Goal: Feedback & Contribution: Leave review/rating

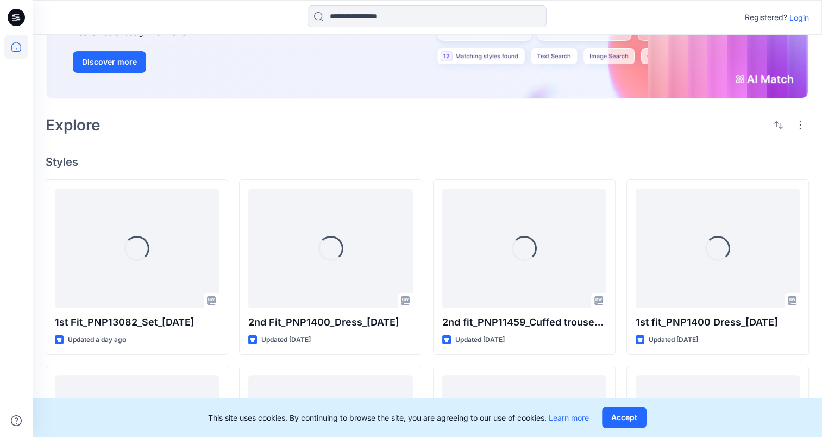
scroll to position [163, 0]
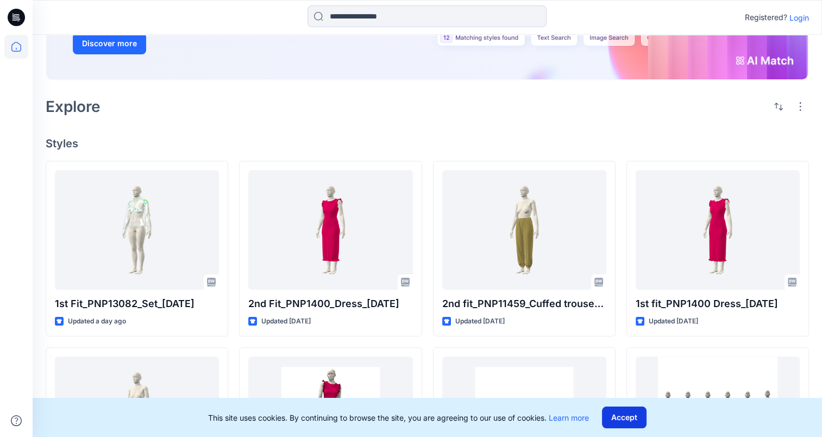
click at [621, 408] on button "Accept" at bounding box center [624, 417] width 45 height 22
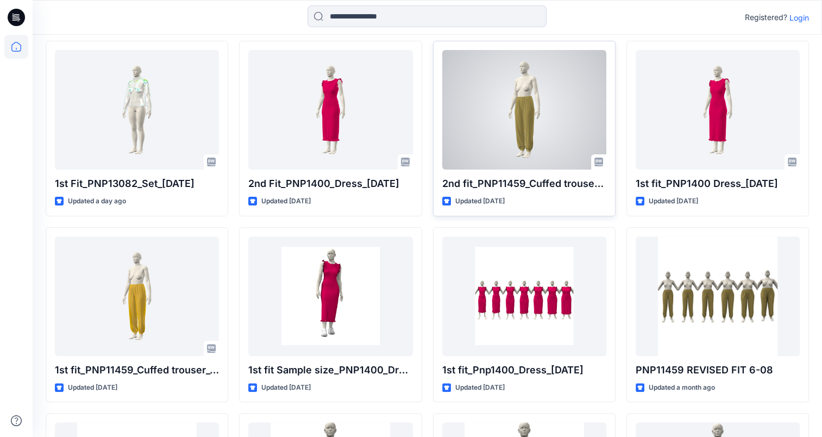
scroll to position [326, 0]
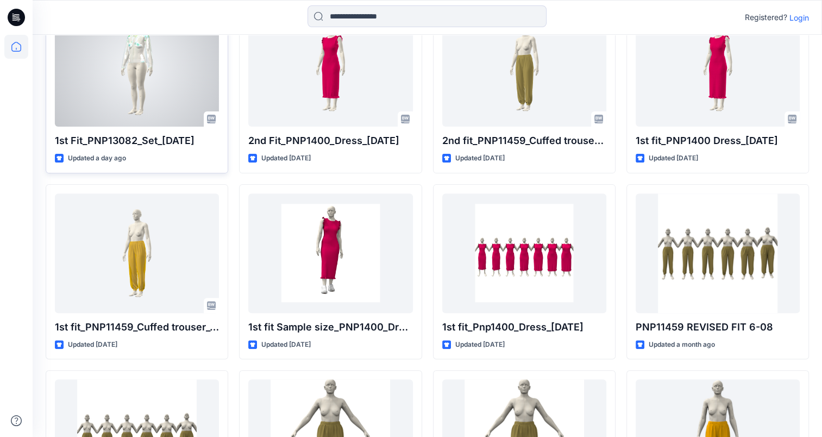
click at [143, 76] on div at bounding box center [137, 66] width 164 height 119
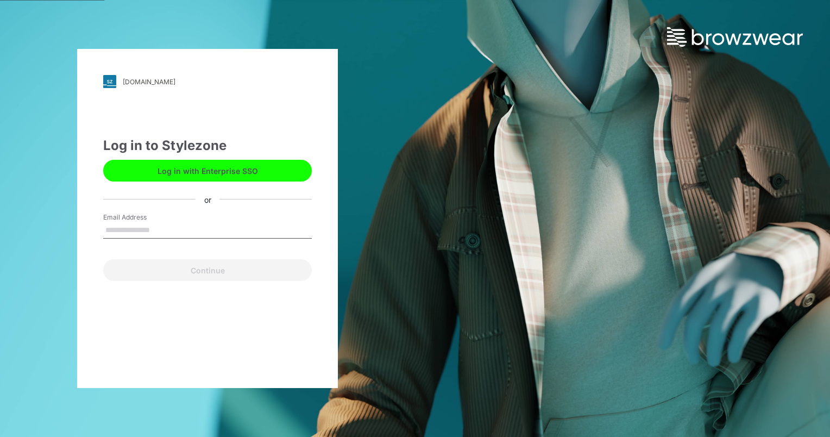
click at [168, 227] on input "Email Address" at bounding box center [207, 230] width 209 height 16
type input "**********"
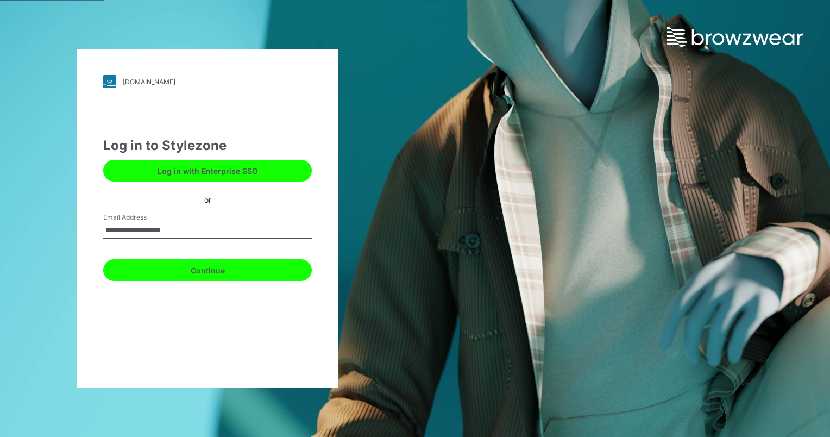
click at [178, 267] on button "Continue" at bounding box center [207, 270] width 209 height 22
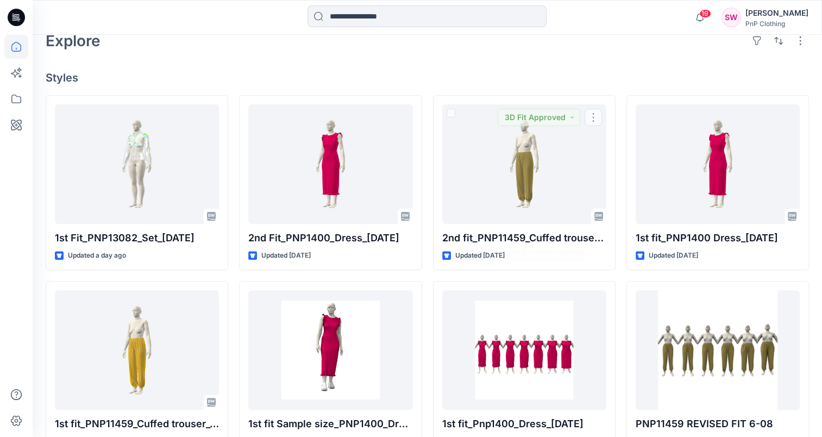
scroll to position [272, 0]
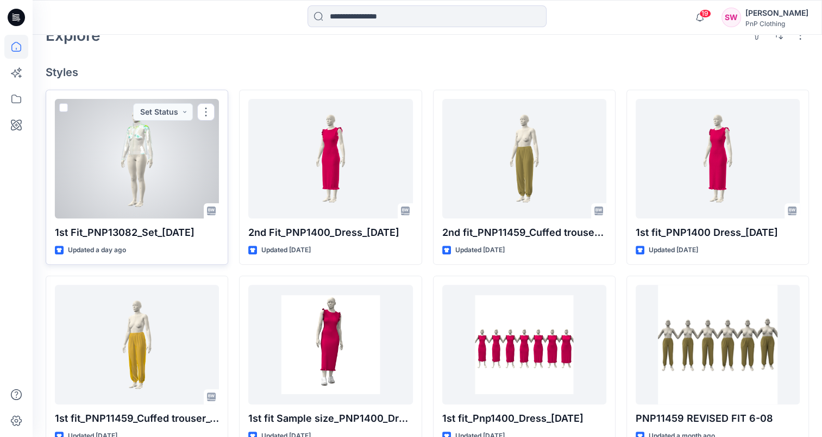
click at [175, 174] on div at bounding box center [137, 158] width 164 height 119
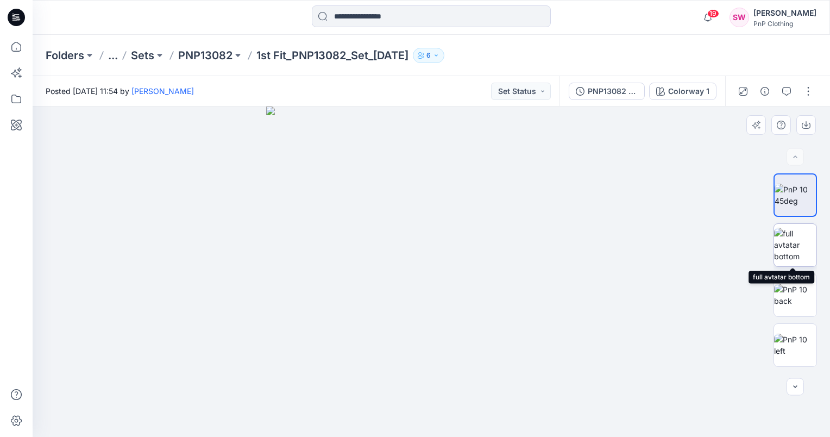
click at [801, 242] on img at bounding box center [795, 245] width 42 height 34
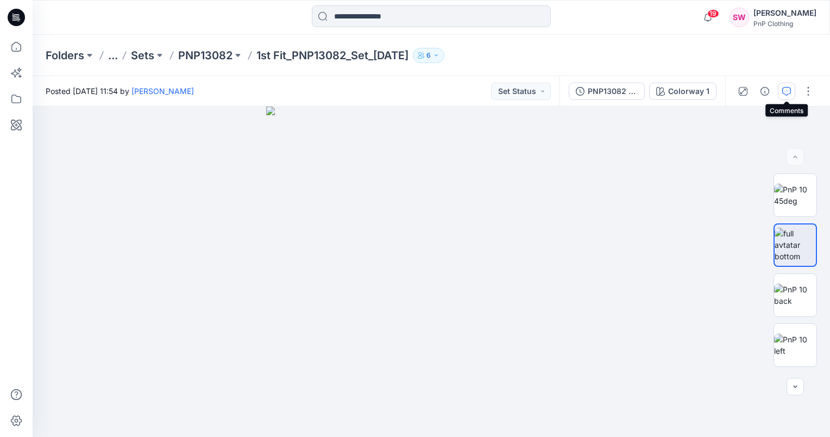
click at [784, 97] on button "button" at bounding box center [786, 91] width 17 height 17
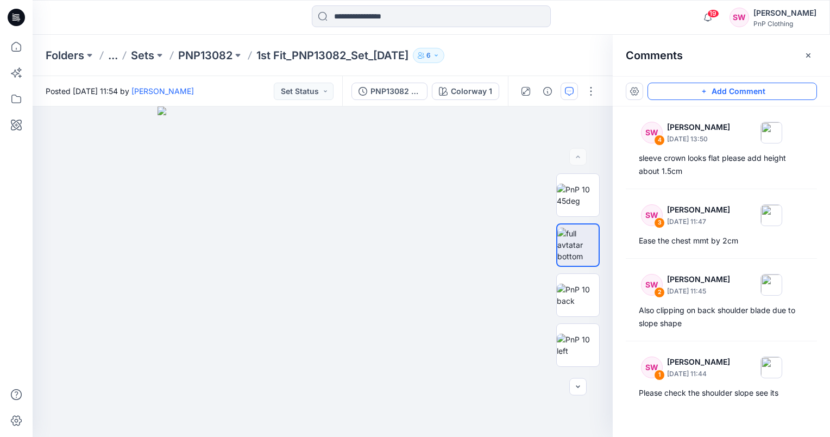
click at [731, 93] on button "Add Comment" at bounding box center [731, 91] width 169 height 17
click at [356, 216] on div "5" at bounding box center [323, 271] width 580 height 330
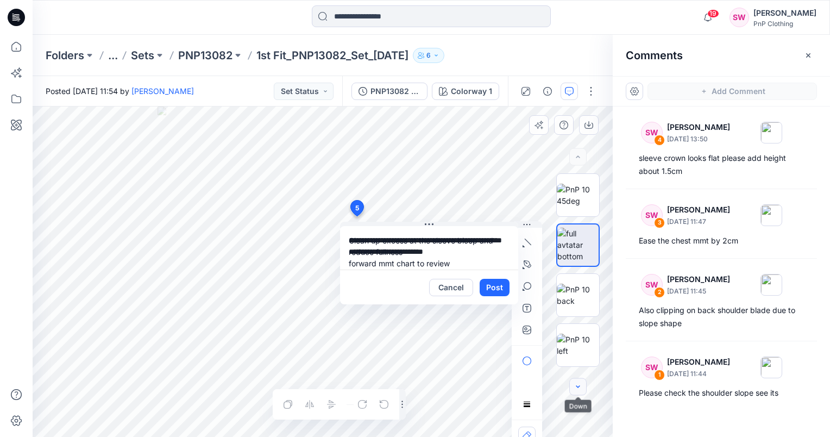
type textarea "**********"
click at [578, 390] on icon "button" at bounding box center [578, 386] width 9 height 9
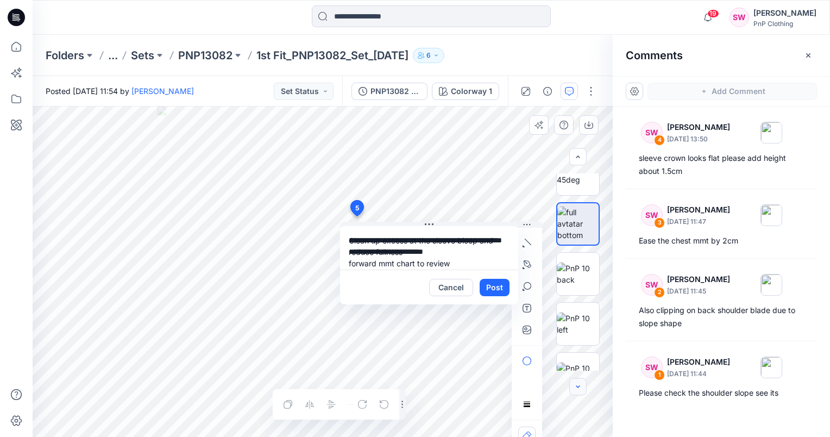
click at [578, 390] on icon "button" at bounding box center [578, 386] width 9 height 9
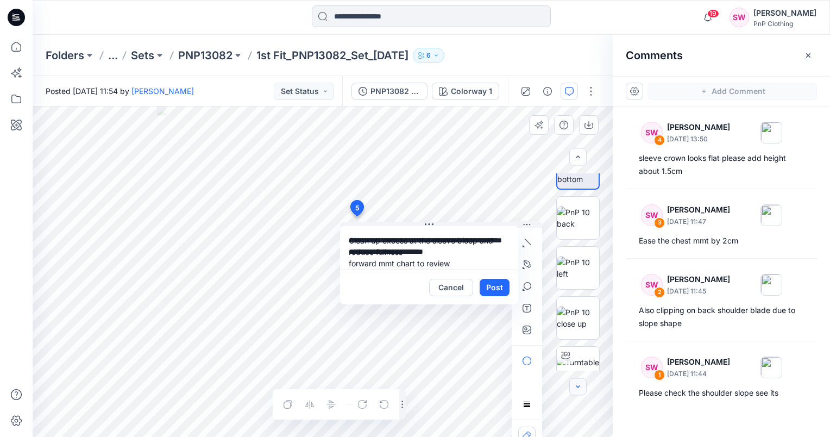
click at [578, 390] on icon "button" at bounding box center [578, 386] width 9 height 9
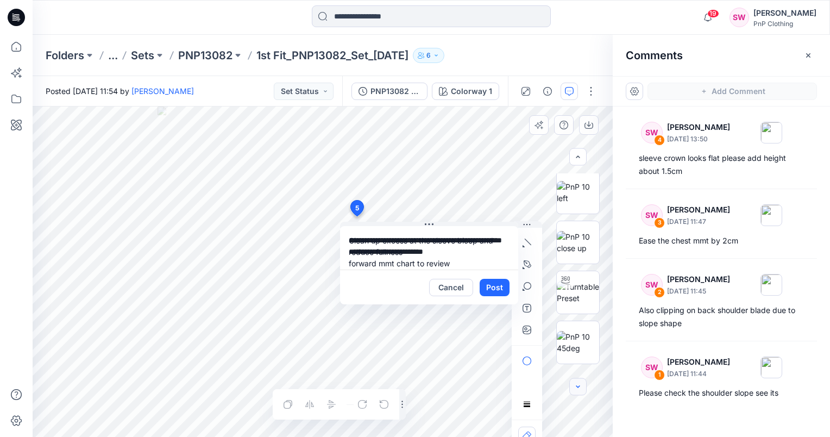
click at [578, 390] on icon "button" at bounding box center [578, 386] width 9 height 9
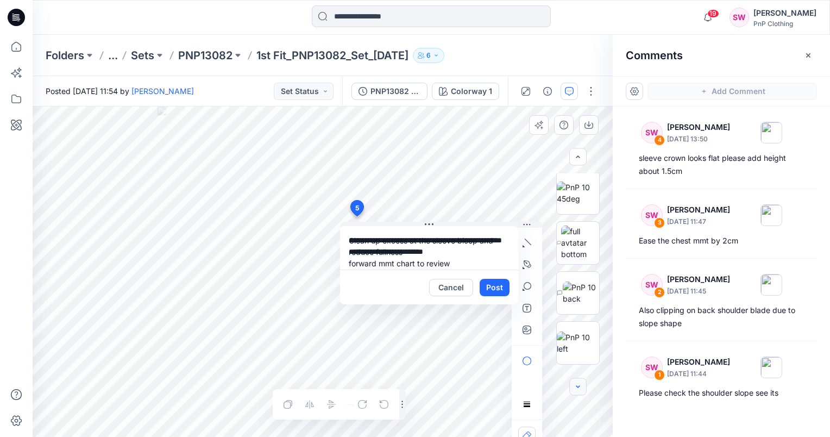
click at [578, 390] on icon "button" at bounding box center [578, 386] width 9 height 9
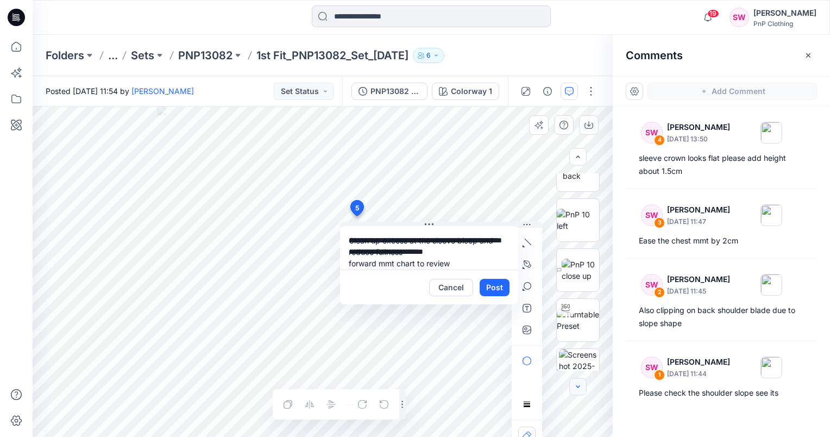
click at [578, 390] on icon "button" at bounding box center [578, 386] width 9 height 9
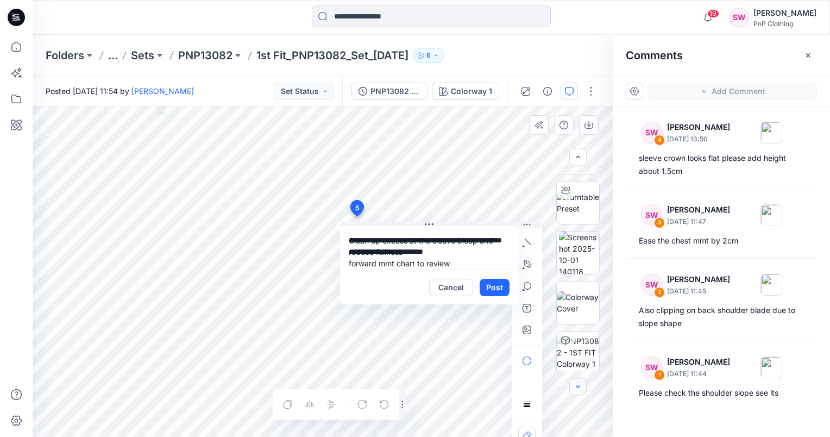
click at [578, 390] on icon "button" at bounding box center [578, 386] width 9 height 9
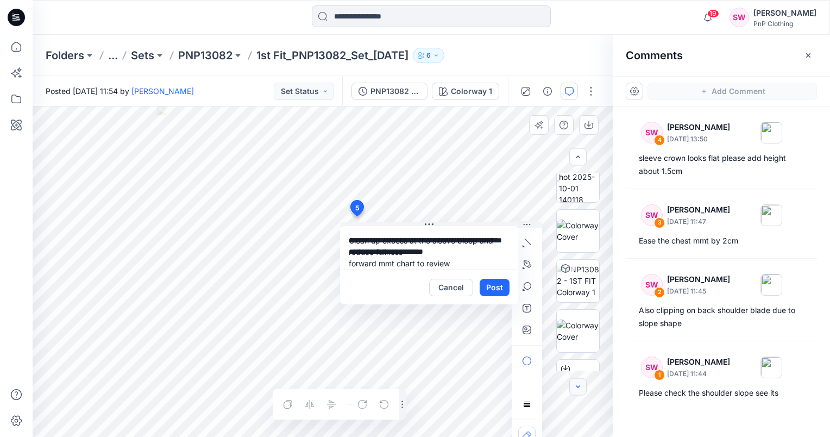
click at [578, 390] on icon "button" at bounding box center [578, 386] width 9 height 9
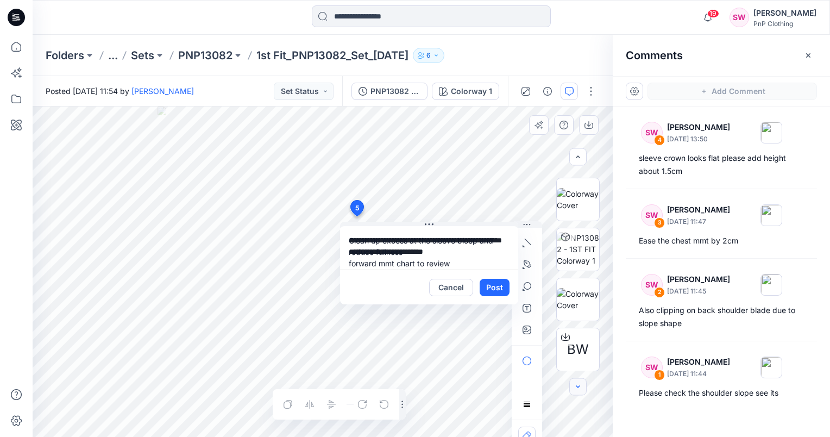
click at [578, 390] on icon "button" at bounding box center [578, 386] width 9 height 9
click at [489, 281] on button "Post" at bounding box center [495, 287] width 30 height 17
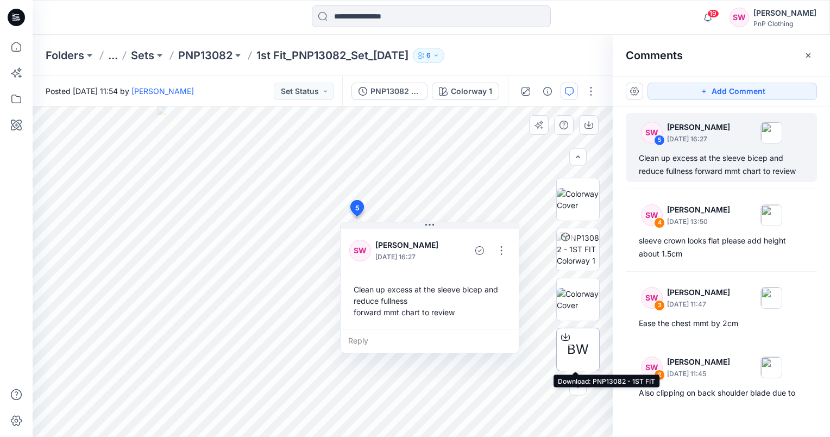
click at [567, 355] on span "BW" at bounding box center [578, 349] width 22 height 20
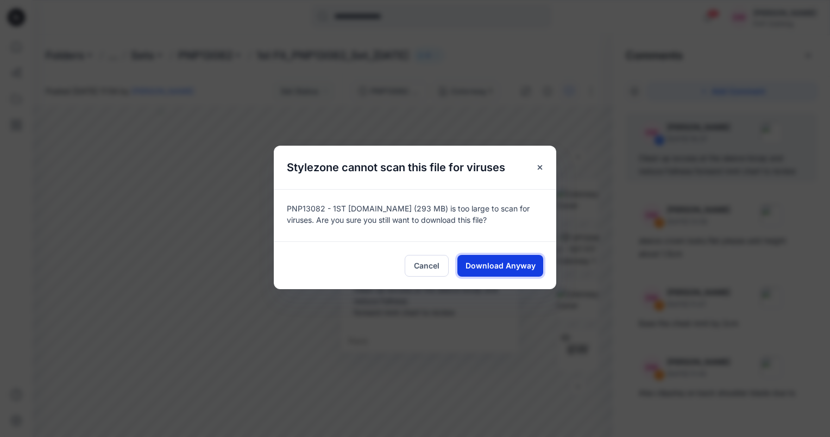
click at [491, 266] on span "Download Anyway" at bounding box center [500, 265] width 70 height 11
